Goal: Task Accomplishment & Management: Manage account settings

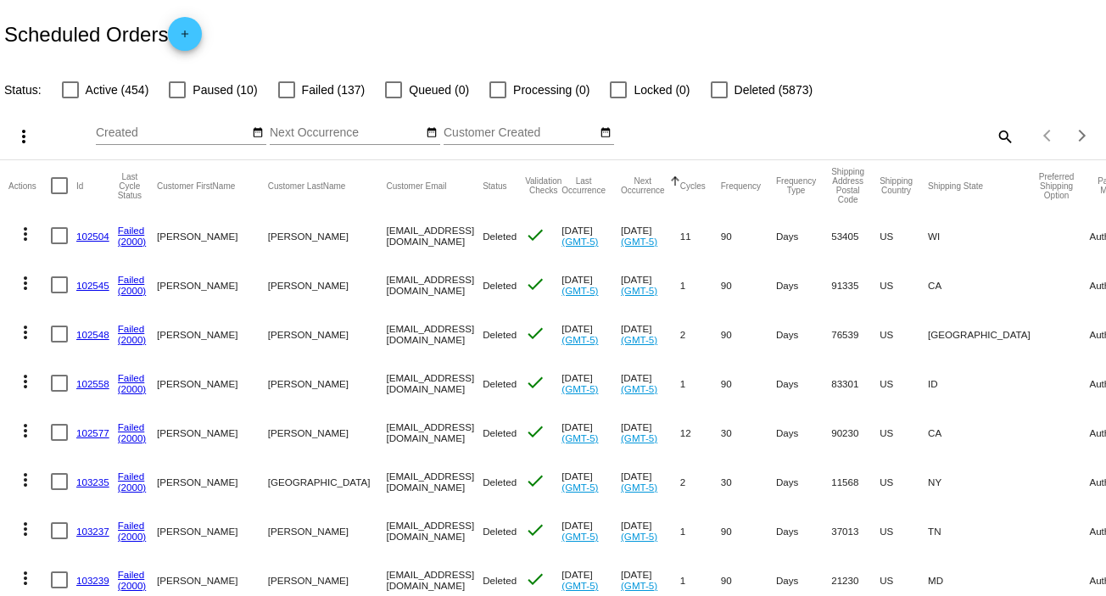
click at [994, 137] on mat-icon "search" at bounding box center [1004, 136] width 20 height 26
click at [990, 137] on input "Search" at bounding box center [876, 133] width 276 height 14
paste input "[EMAIL_ADDRESS][DOMAIN_NAME]"
type input "[EMAIL_ADDRESS][DOMAIN_NAME]"
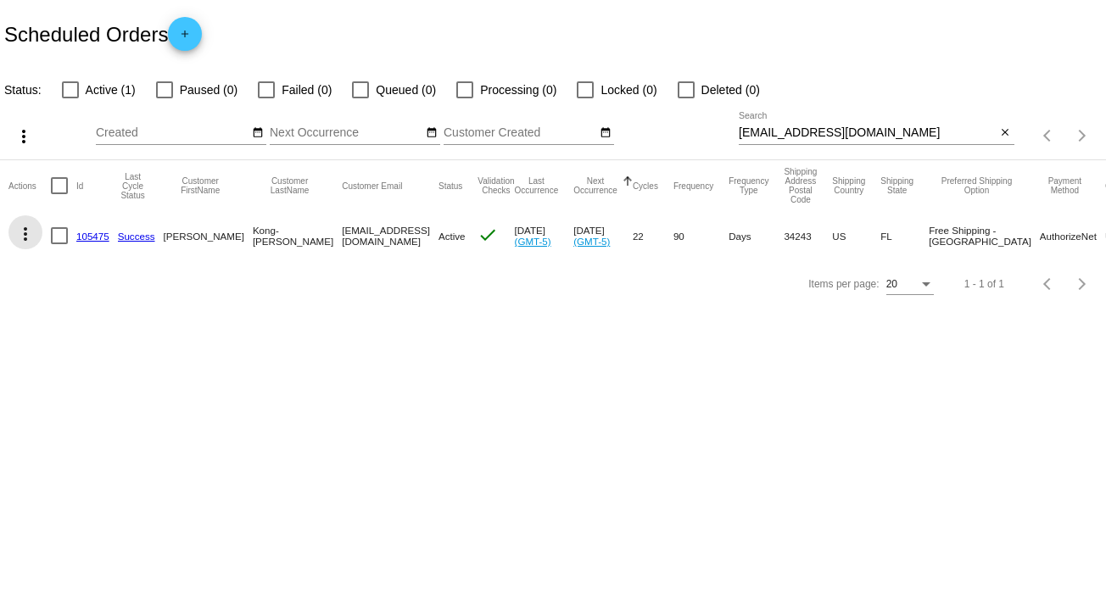
click at [25, 227] on mat-icon "more_vert" at bounding box center [25, 234] width 20 height 20
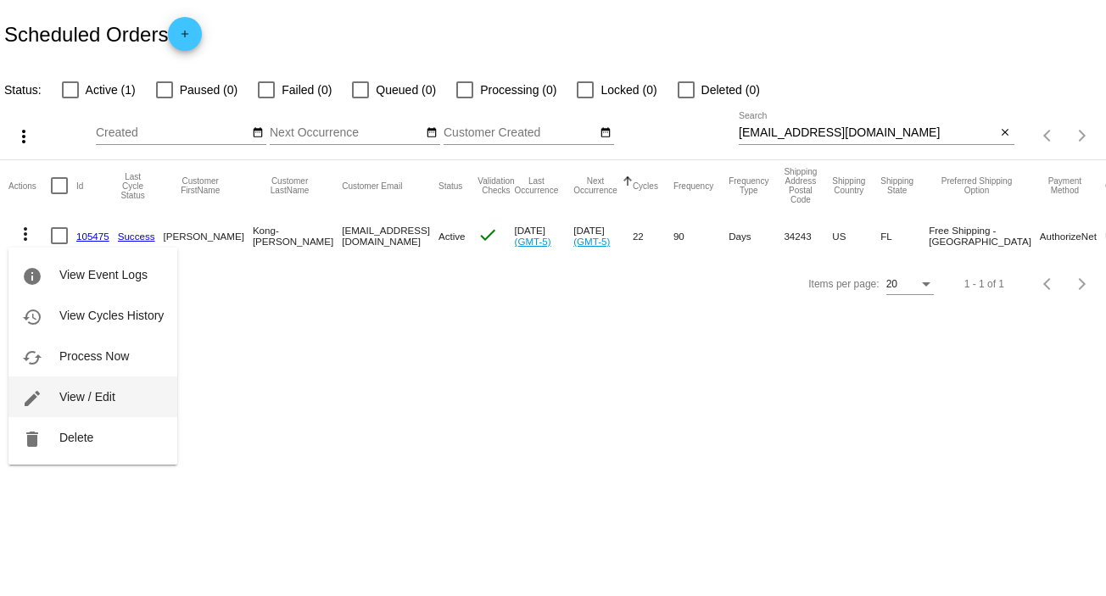
click at [122, 396] on button "edit View / Edit" at bounding box center [92, 396] width 169 height 41
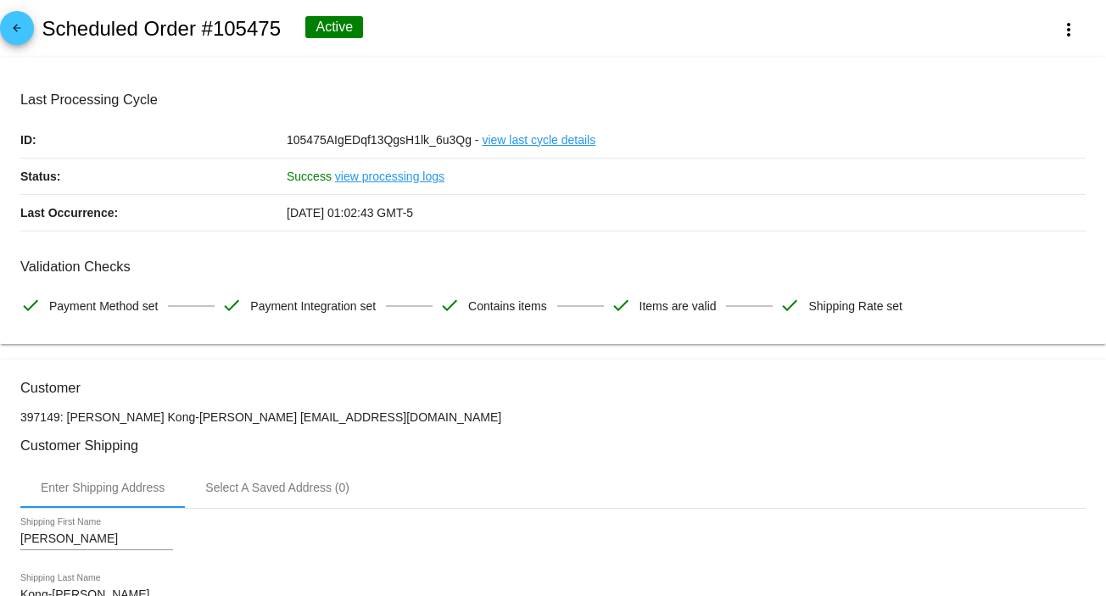
drag, startPoint x: 1089, startPoint y: 161, endPoint x: 1095, endPoint y: 208, distance: 47.1
click at [1089, 241] on mat-card "Last Processing Cycle ID: 105475AIgEDqf13QgsH1lk_6u3Qg - view last cycle detail…" at bounding box center [553, 201] width 1106 height 287
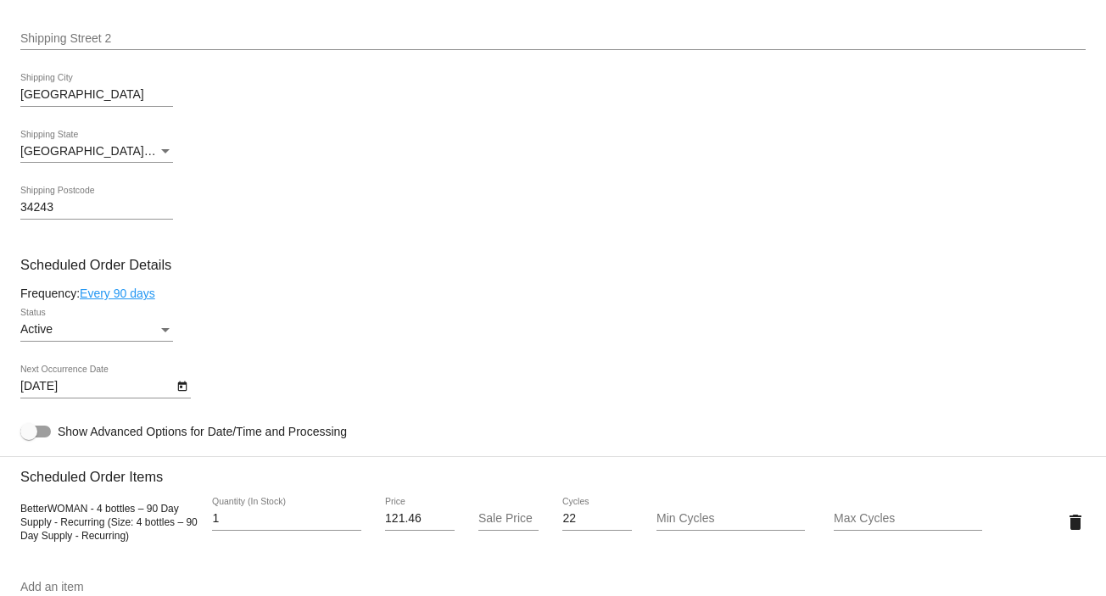
scroll to position [812, 0]
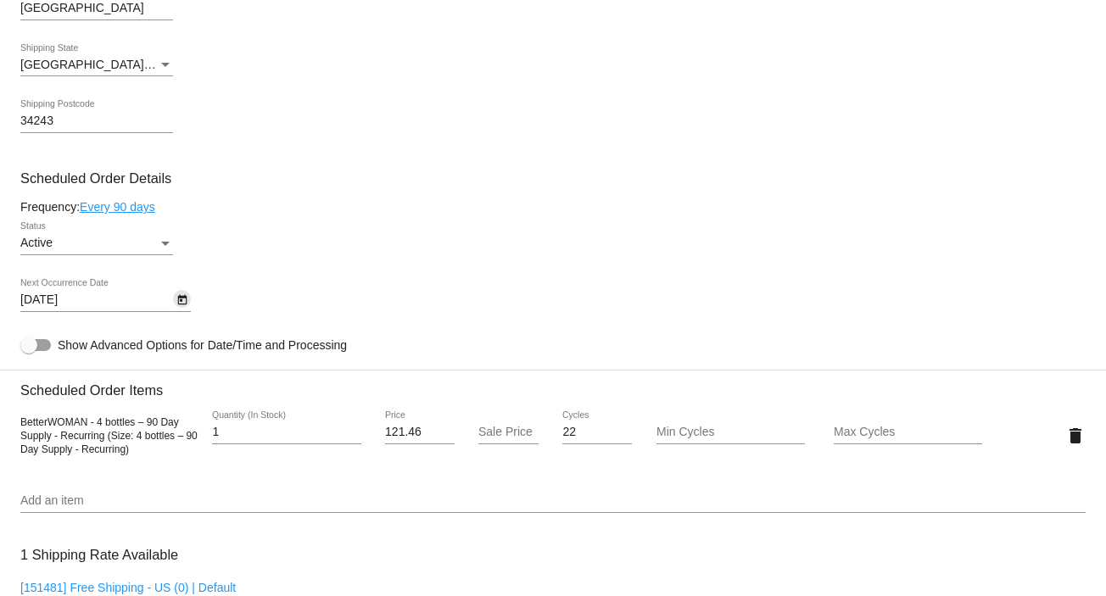
click at [182, 305] on icon "Open calendar" at bounding box center [182, 300] width 12 height 20
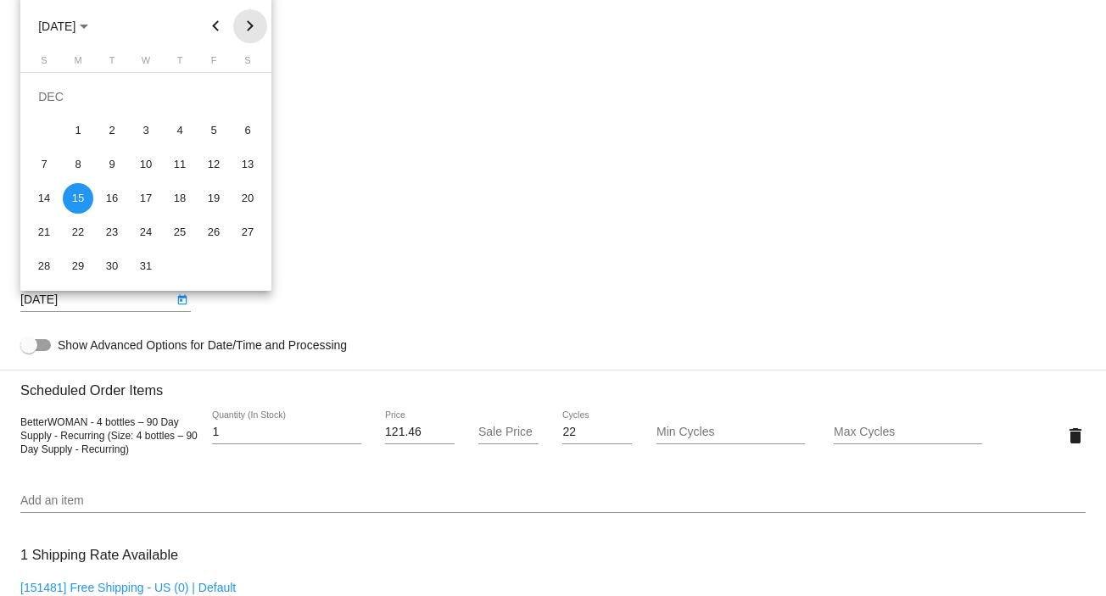
click at [258, 23] on button "Next month" at bounding box center [250, 26] width 34 height 34
click at [75, 170] on div "12" at bounding box center [78, 164] width 31 height 31
type input "[DATE]"
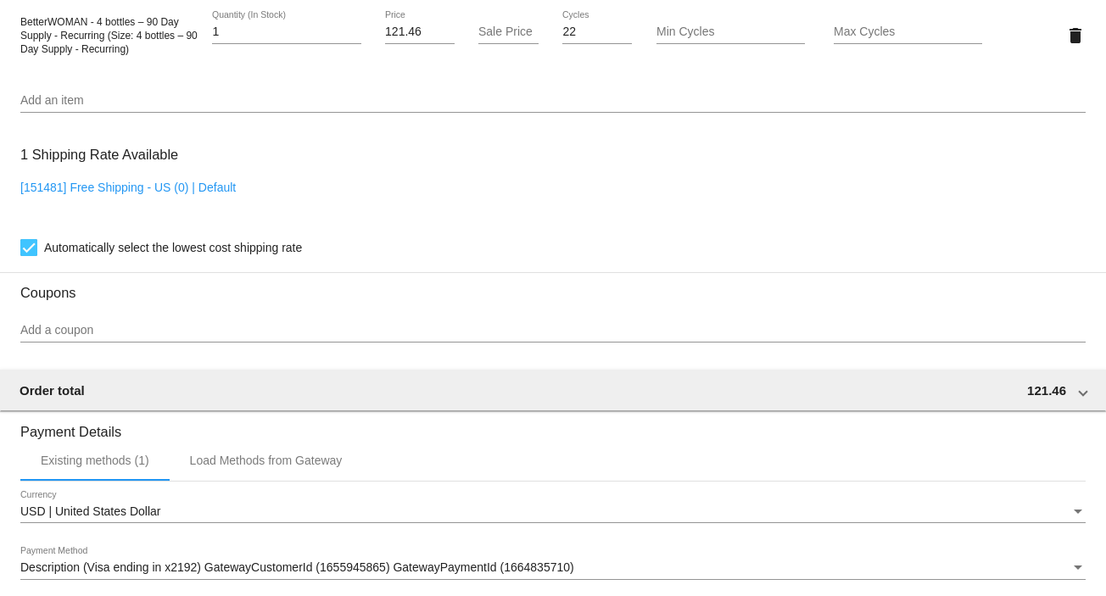
scroll to position [1464, 0]
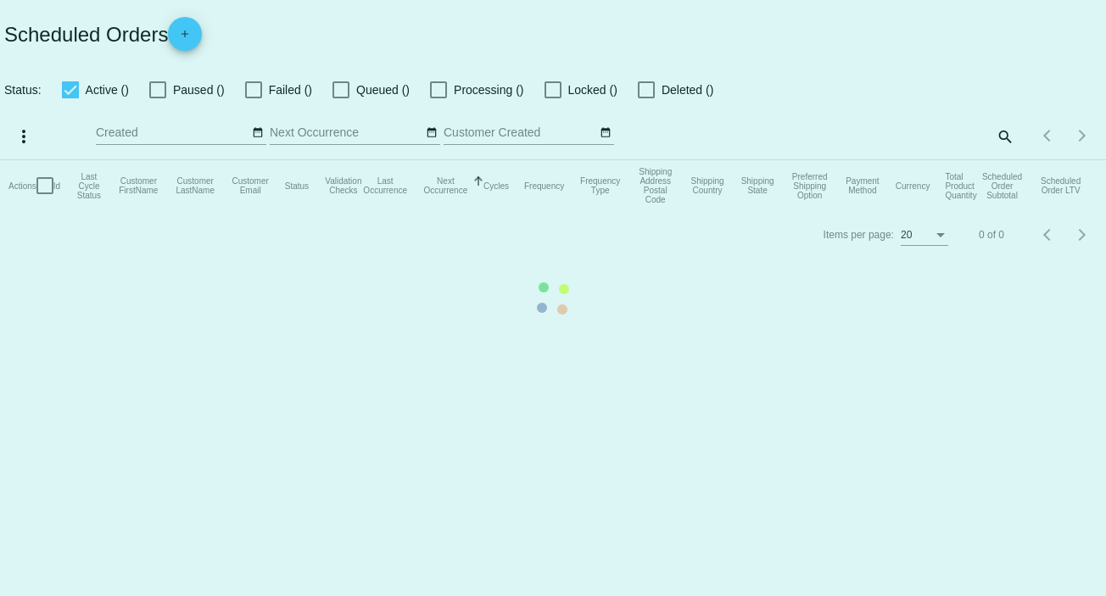
checkbox input "false"
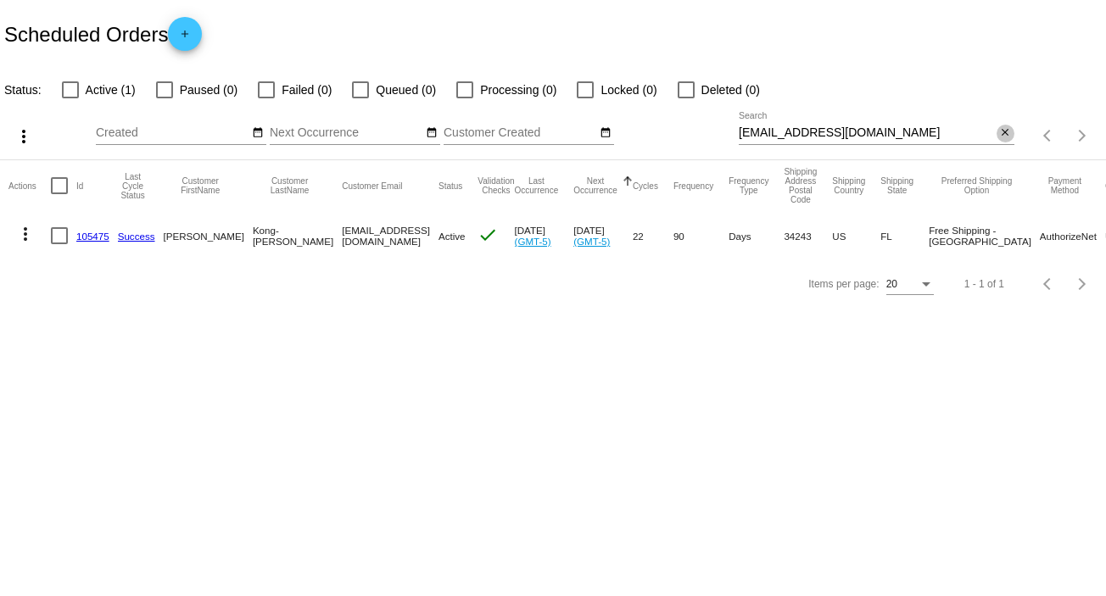
click at [1006, 137] on mat-icon "close" at bounding box center [1005, 133] width 12 height 14
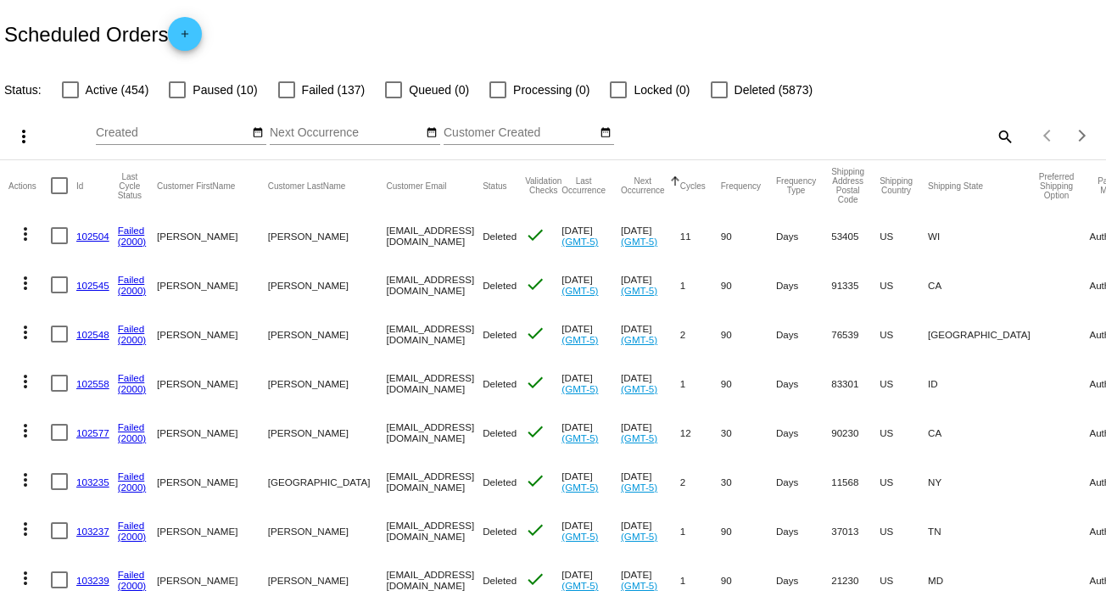
click at [994, 132] on mat-icon "search" at bounding box center [1004, 136] width 20 height 26
click at [981, 132] on input "Search" at bounding box center [876, 133] width 276 height 14
paste input "bugadelle@aol.com"
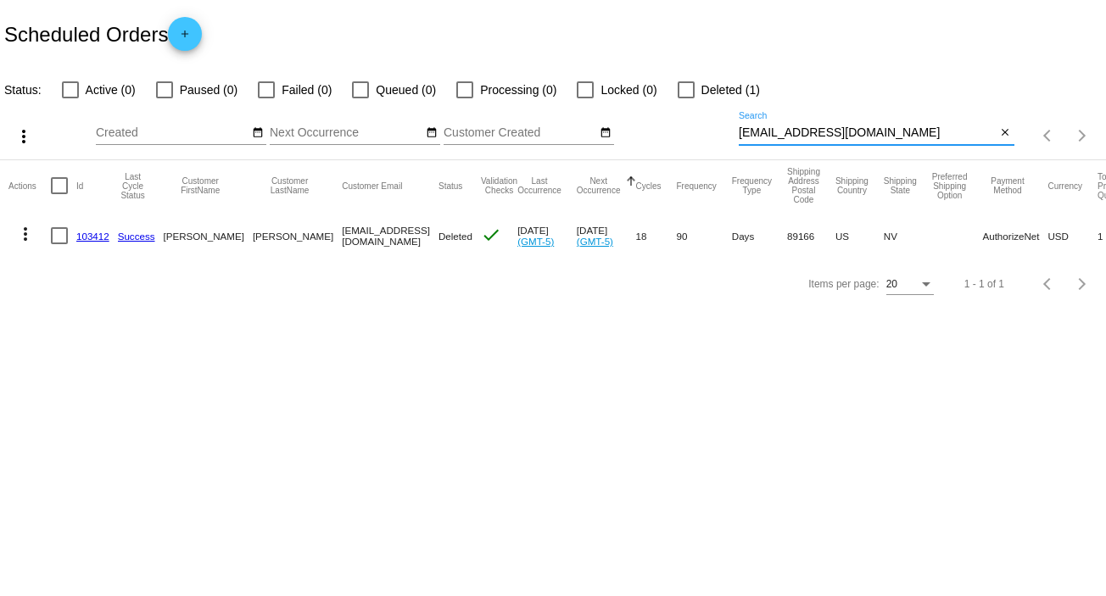
type input "bugadelle@aol.com"
click at [27, 235] on mat-icon "more_vert" at bounding box center [25, 234] width 20 height 20
